Goal: Task Accomplishment & Management: Manage account settings

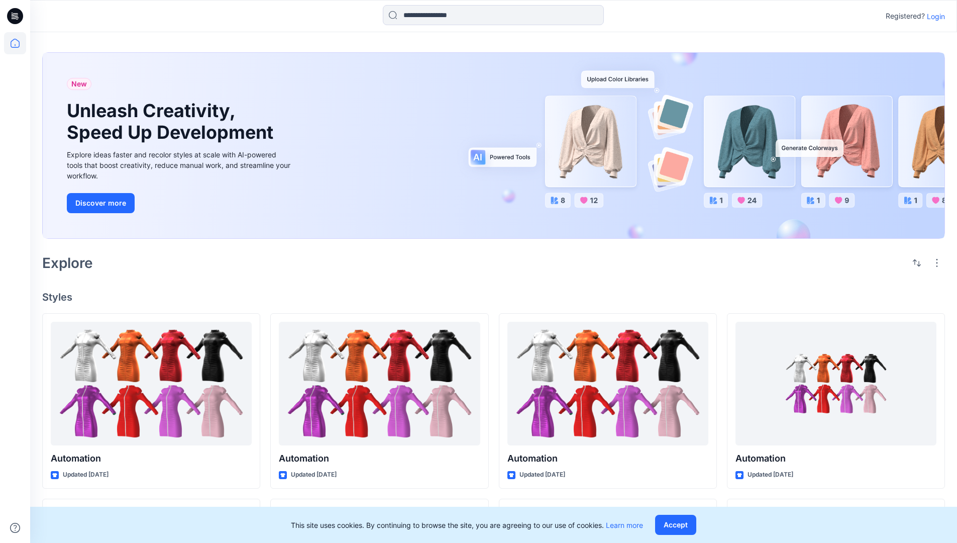
click at [939, 18] on p "Login" at bounding box center [936, 16] width 18 height 11
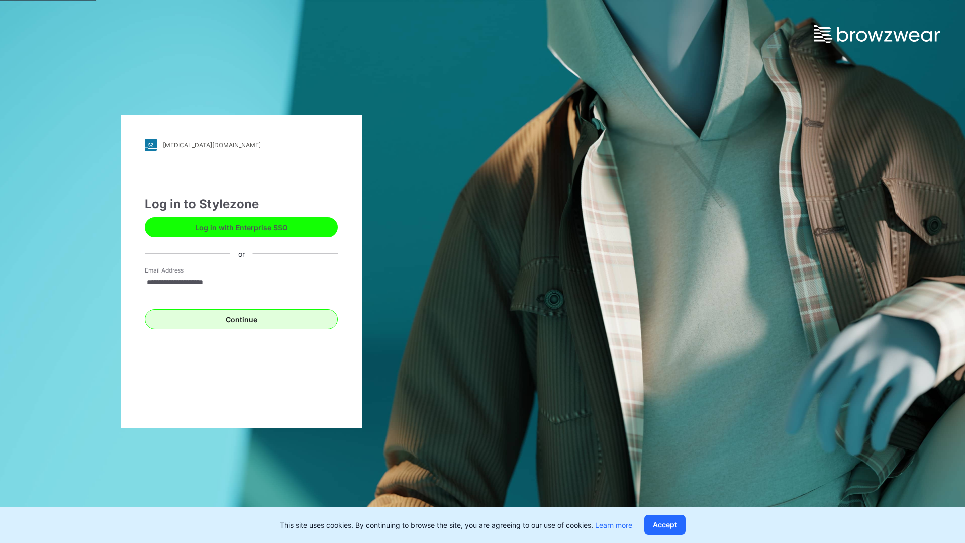
type input "**********"
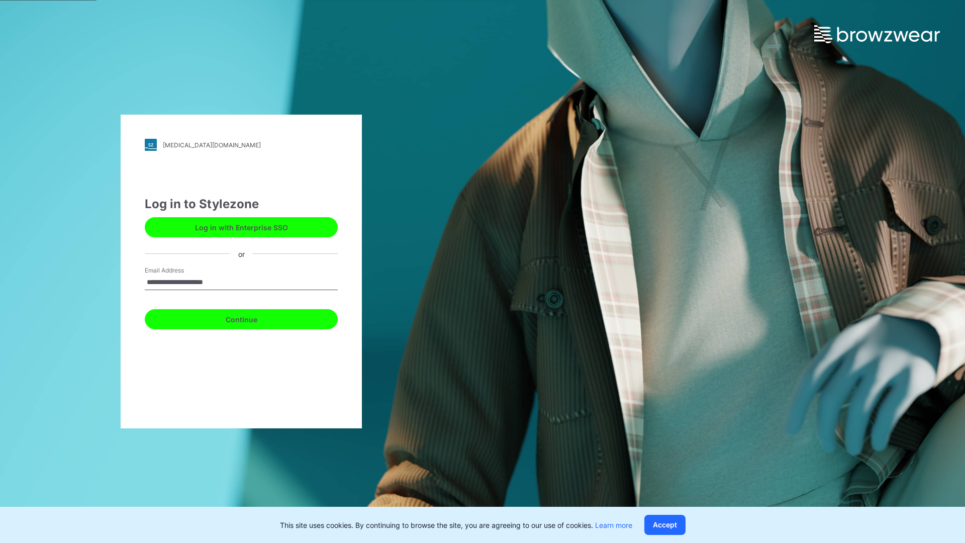
click at [258, 314] on button "Continue" at bounding box center [241, 319] width 193 height 20
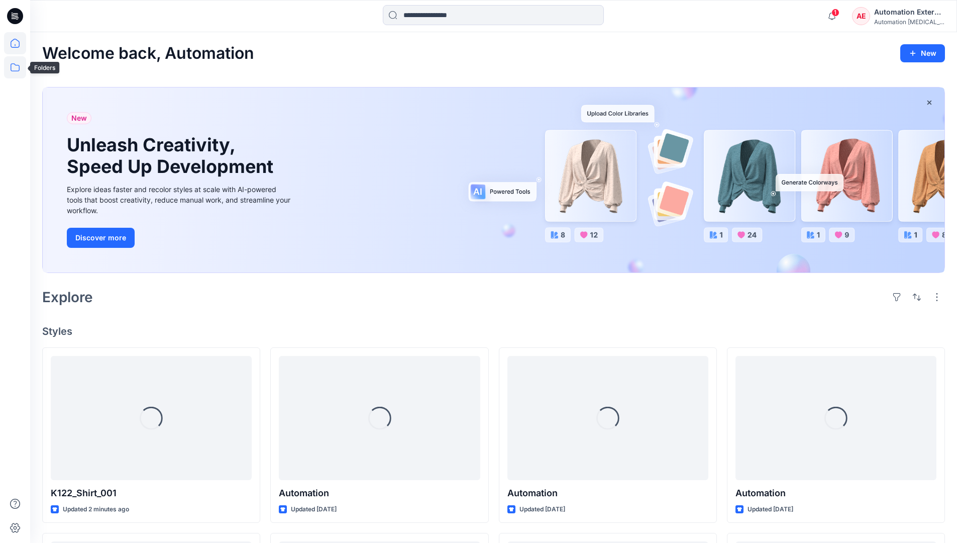
click at [16, 72] on icon at bounding box center [15, 67] width 22 height 22
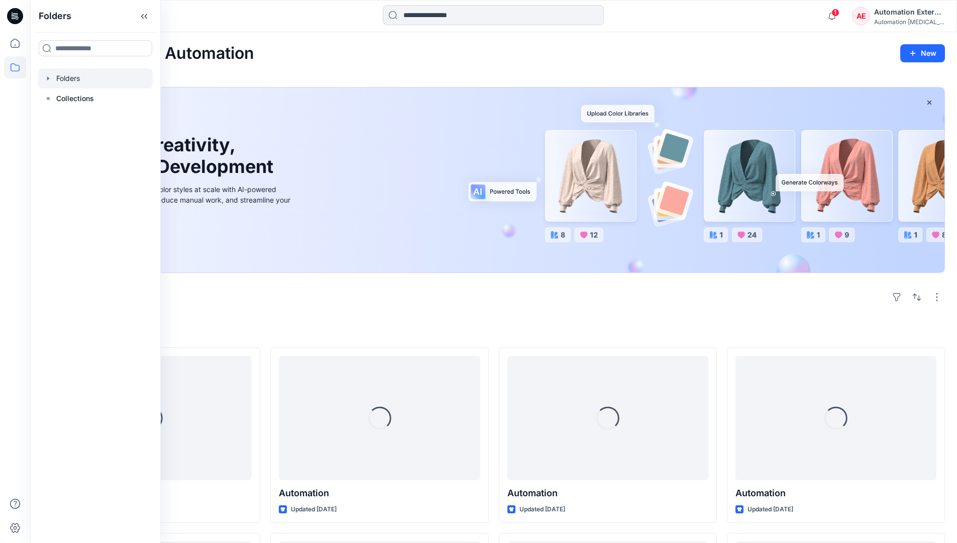
click at [76, 73] on div at bounding box center [95, 78] width 115 height 20
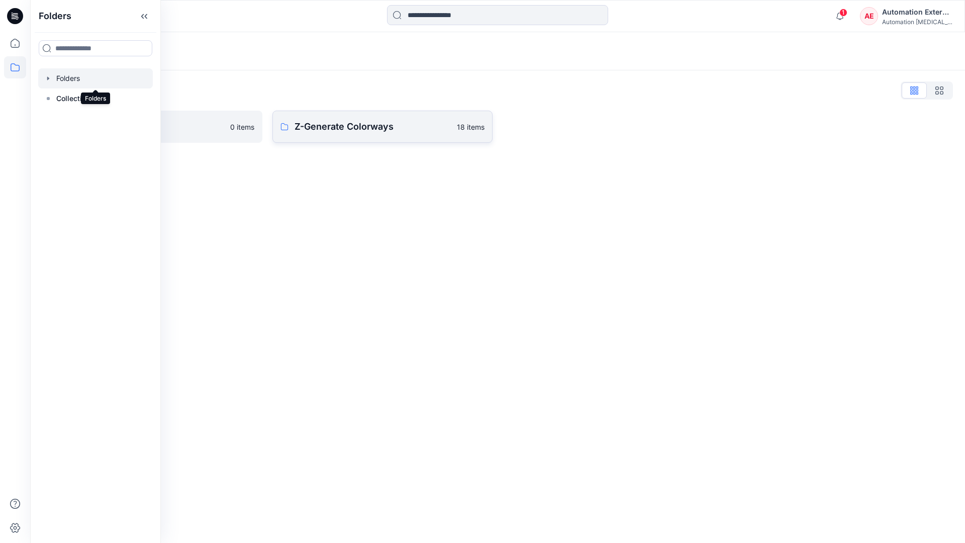
click at [354, 128] on p "Z-Generate Colorways" at bounding box center [373, 127] width 156 height 14
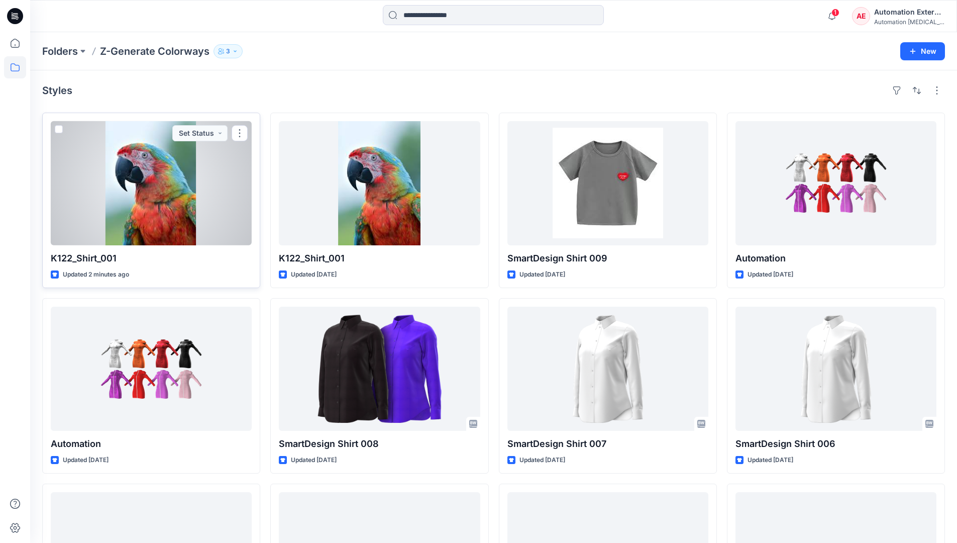
click at [62, 131] on span at bounding box center [59, 129] width 8 height 8
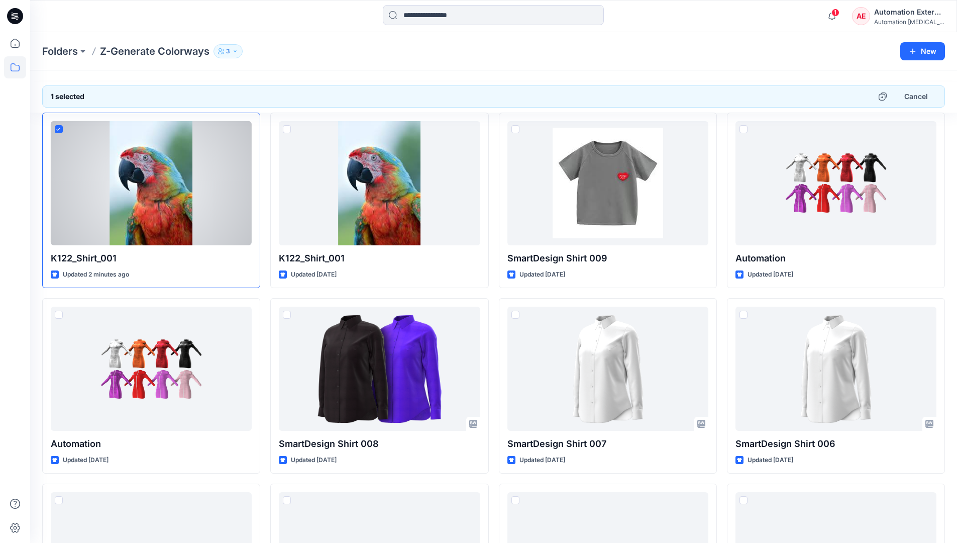
click at [911, 12] on div "Automation External" at bounding box center [909, 12] width 70 height 12
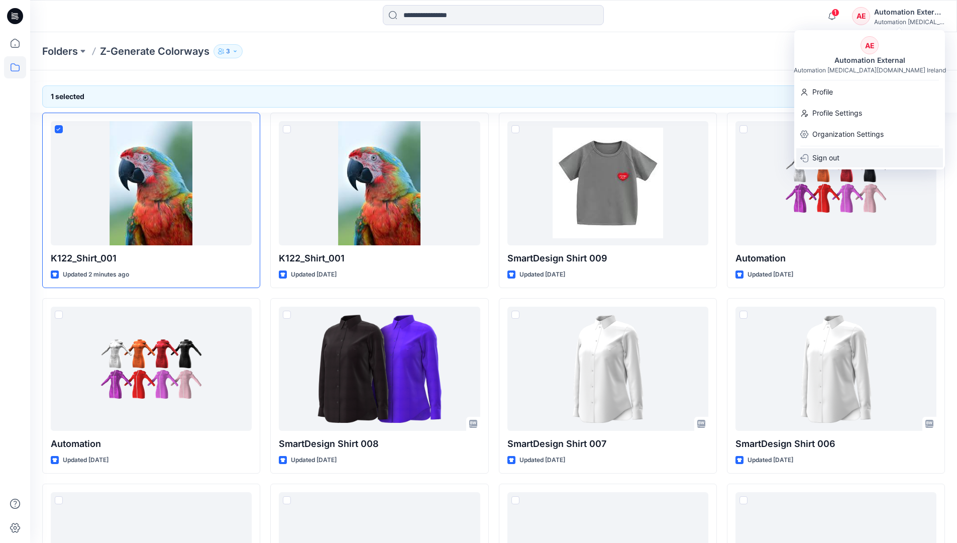
click at [850, 154] on div "Sign out" at bounding box center [870, 157] width 147 height 19
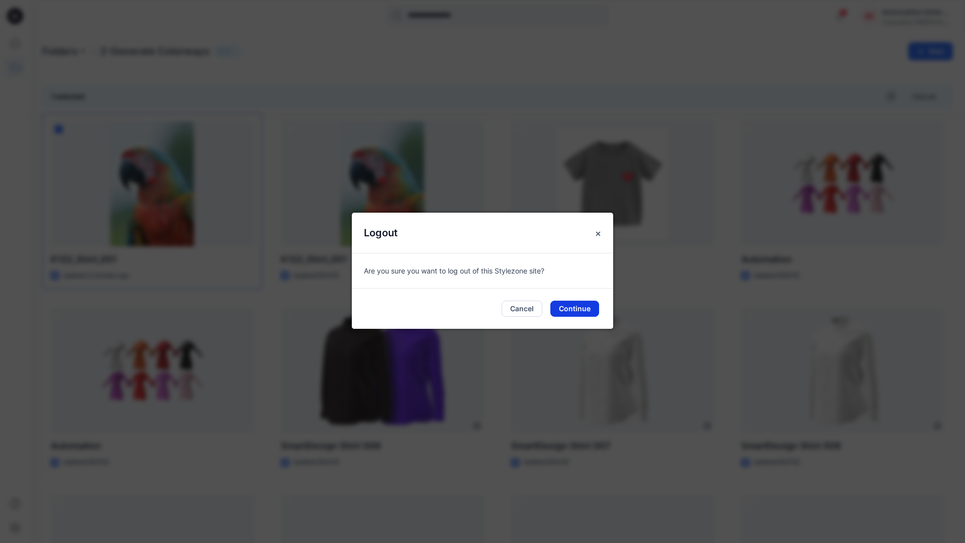
click at [591, 309] on button "Continue" at bounding box center [574, 309] width 49 height 16
